Goal: Task Accomplishment & Management: Manage account settings

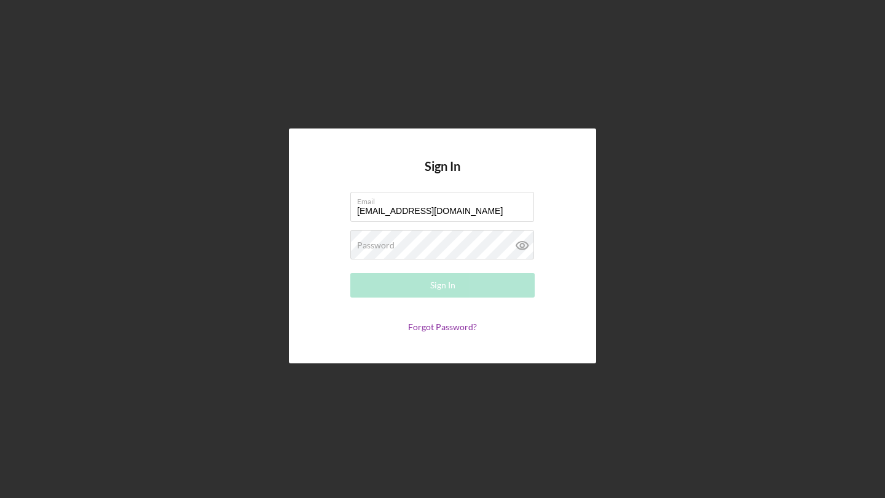
type input "[EMAIL_ADDRESS][DOMAIN_NAME]"
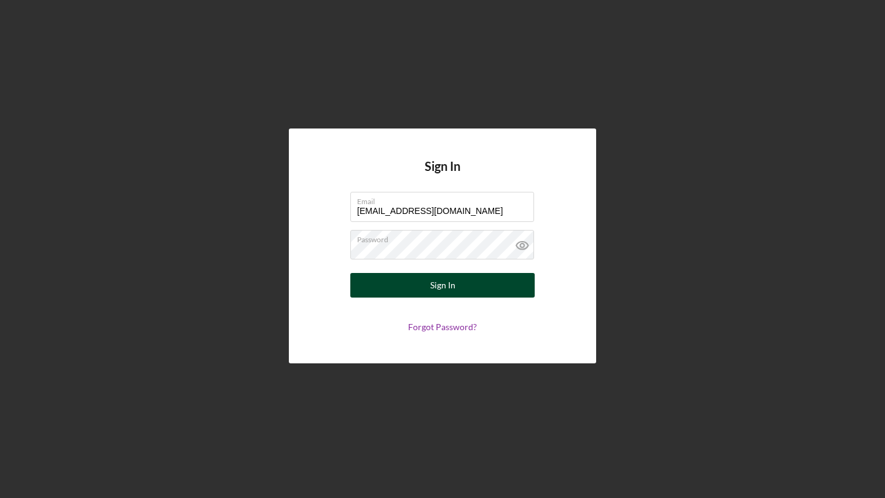
click at [465, 285] on button "Sign In" at bounding box center [442, 285] width 184 height 25
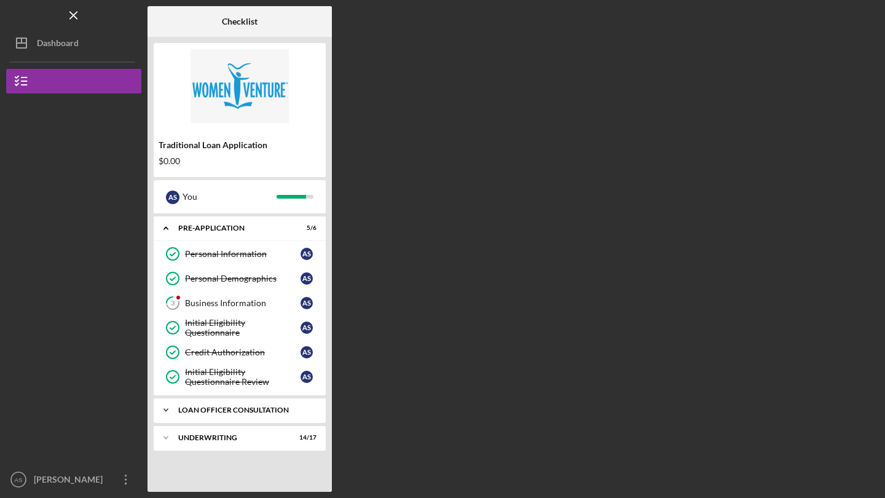
click at [274, 408] on div "Loan Officer Consultation" at bounding box center [244, 409] width 132 height 7
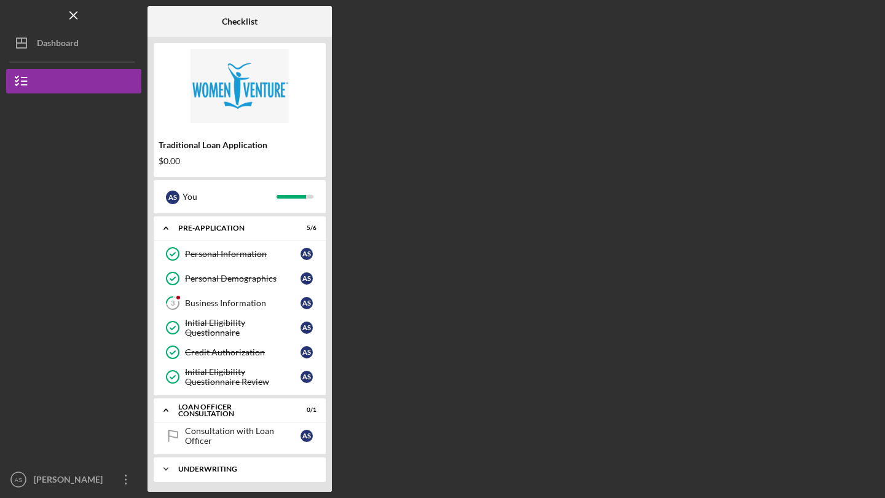
click at [241, 468] on div "Underwriting" at bounding box center [244, 468] width 132 height 7
click at [206, 468] on div "Underwriting" at bounding box center [244, 468] width 132 height 7
click at [84, 47] on button "Icon/Dashboard Dashboard" at bounding box center [73, 43] width 135 height 25
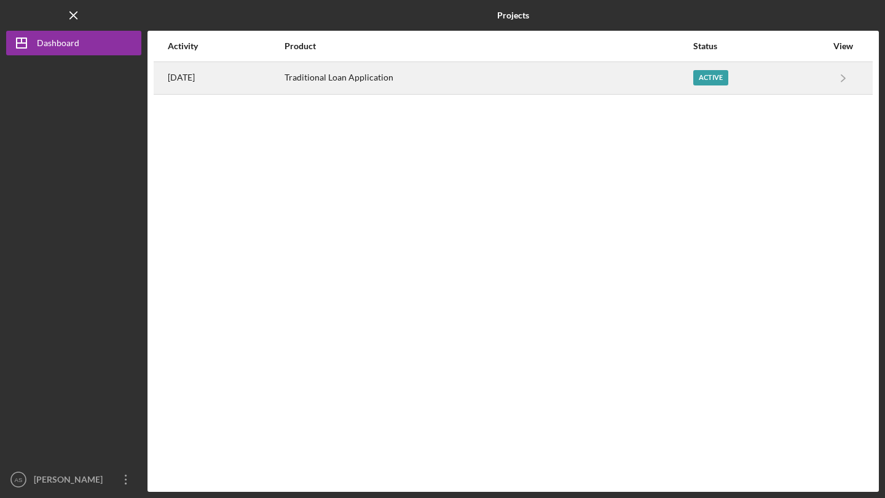
click at [283, 89] on div "[DATE]" at bounding box center [226, 78] width 116 height 31
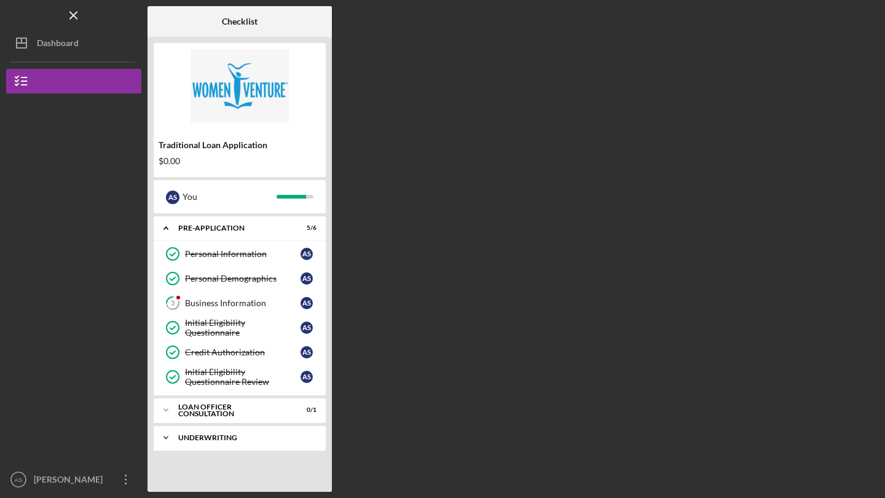
click at [227, 444] on div "Icon/Expander Underwriting 14 / 17" at bounding box center [240, 437] width 172 height 25
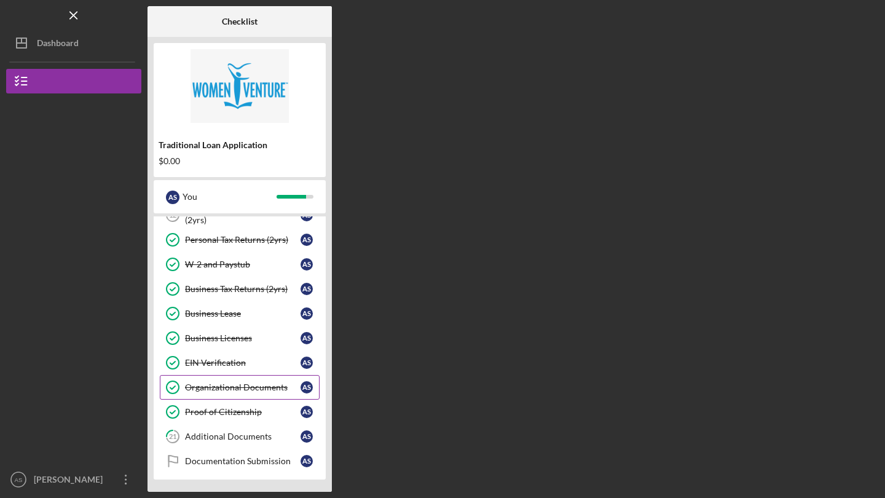
scroll to position [396, 0]
click at [256, 460] on div "Documentation Submission" at bounding box center [243, 461] width 116 height 10
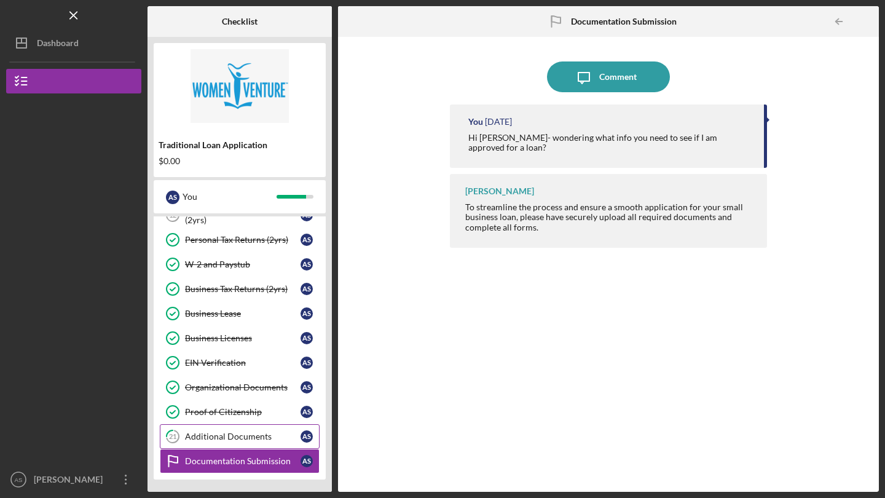
click at [232, 441] on div "Additional Documents" at bounding box center [243, 437] width 116 height 10
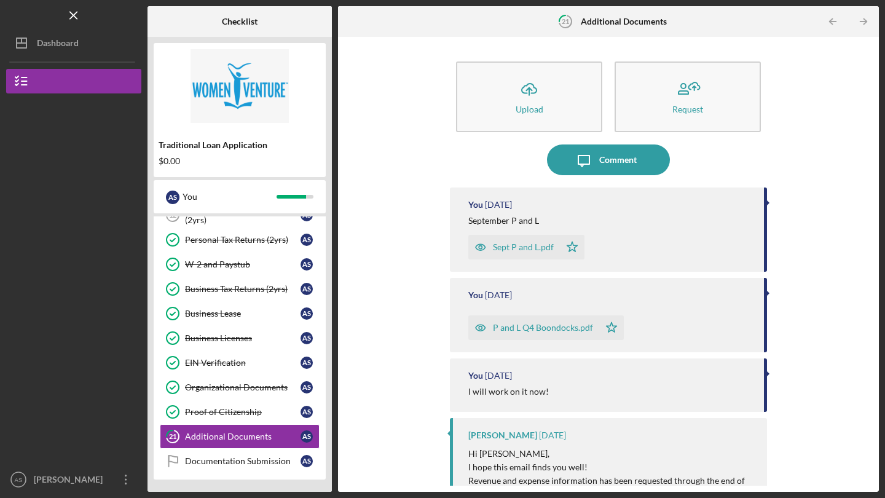
click at [540, 248] on div "Sept P and L.pdf" at bounding box center [523, 247] width 61 height 10
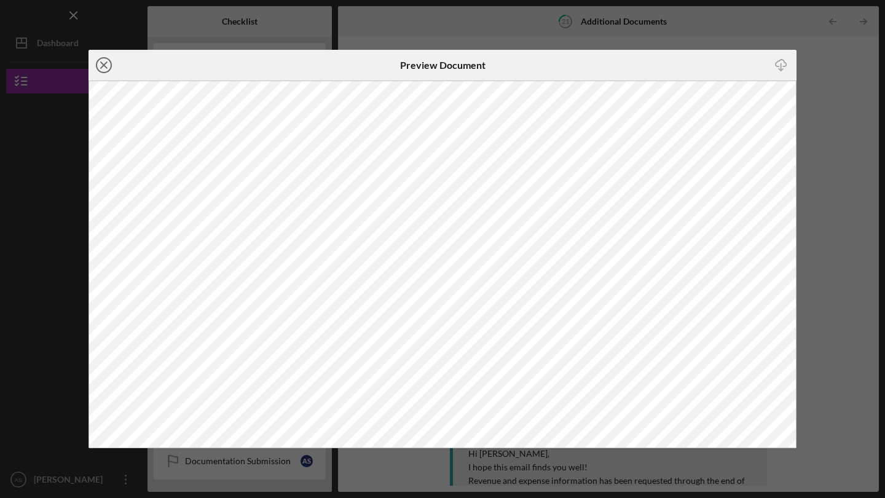
click at [109, 66] on icon "Icon/Close" at bounding box center [104, 65] width 31 height 31
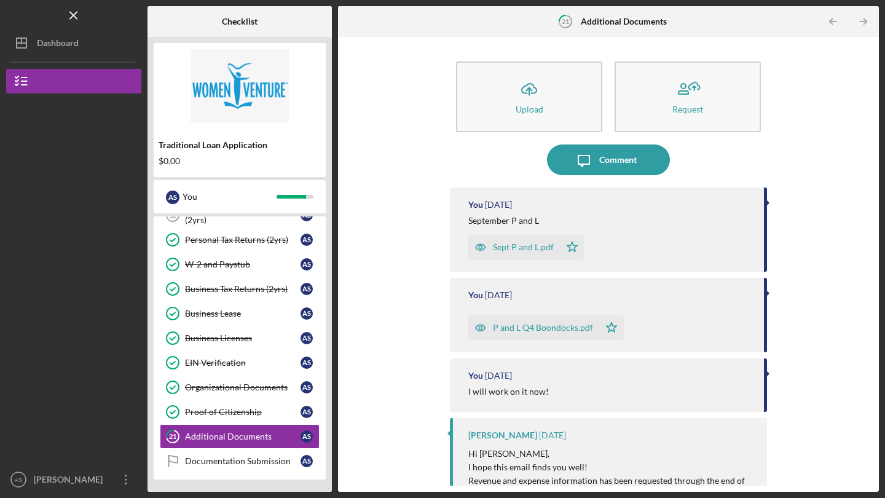
click at [527, 331] on div "P and L Q4 Boondocks.pdf" at bounding box center [543, 328] width 100 height 10
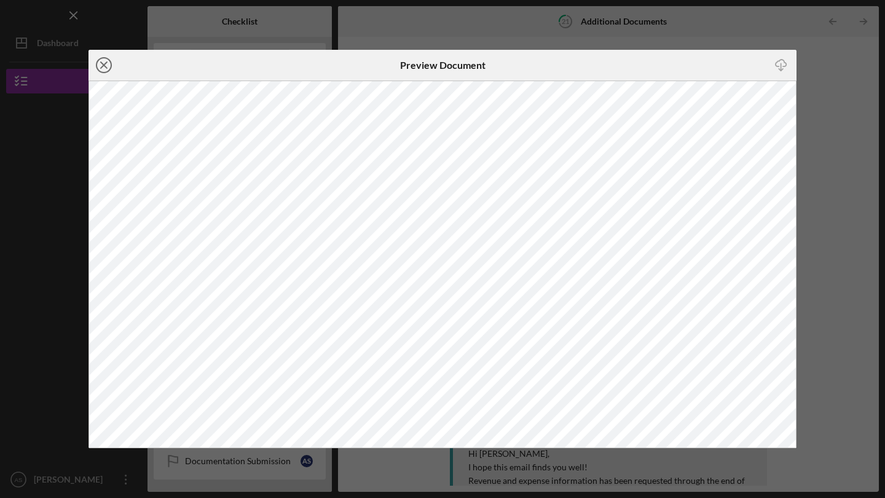
click at [108, 66] on icon "Icon/Close" at bounding box center [104, 65] width 31 height 31
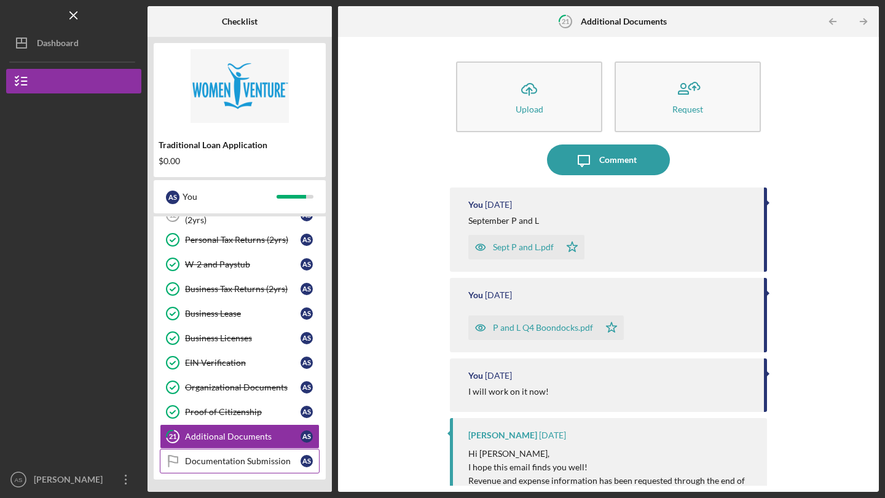
click at [235, 464] on div "Documentation Submission" at bounding box center [243, 461] width 116 height 10
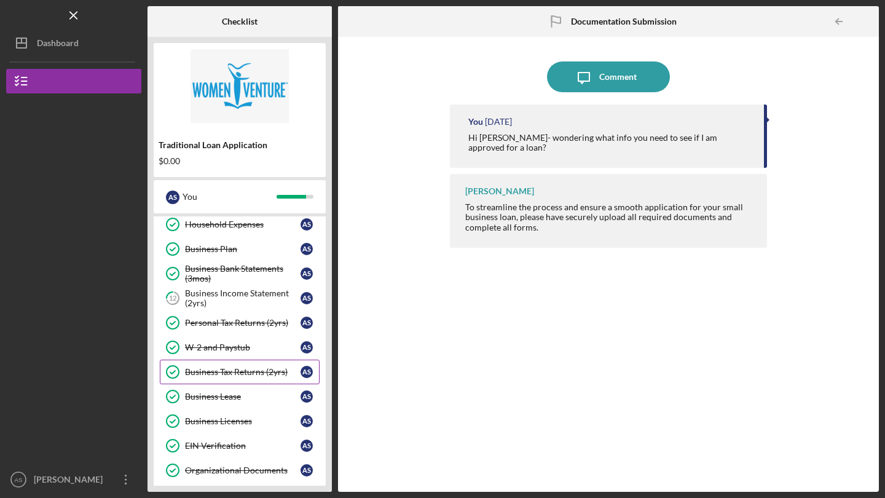
scroll to position [311, 0]
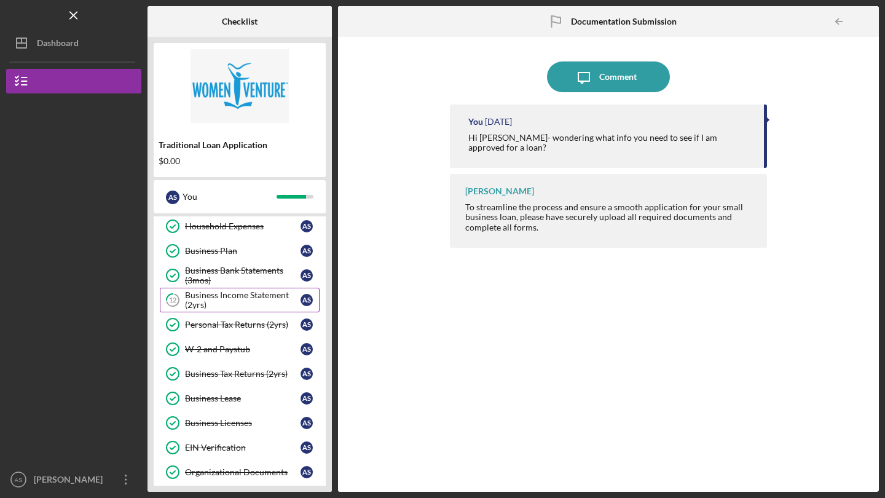
click at [243, 301] on div "Business Income Statement (2yrs)" at bounding box center [243, 300] width 116 height 20
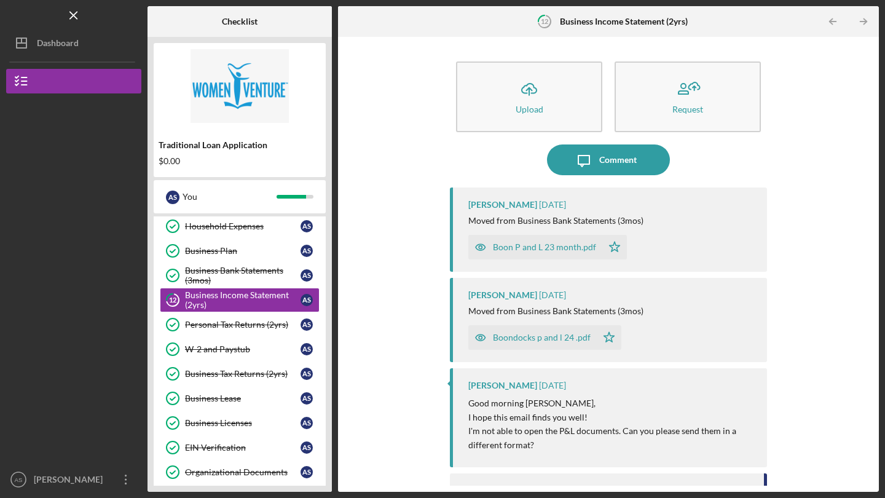
click at [584, 248] on div "Boon P and L 23 month.pdf" at bounding box center [544, 247] width 103 height 10
